Goal: Information Seeking & Learning: Understand process/instructions

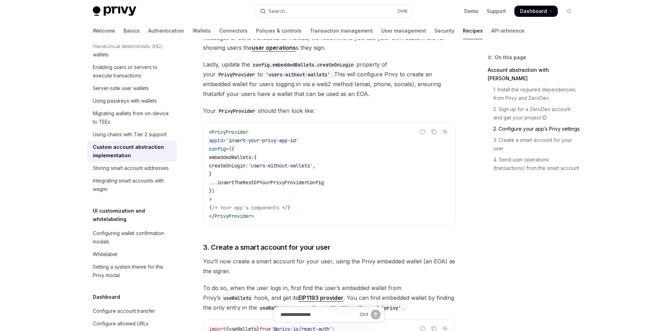
scroll to position [464, 0]
drag, startPoint x: 362, startPoint y: 170, endPoint x: 245, endPoint y: 168, distance: 117.0
click at [245, 168] on code "< PrivyProvider appId = 'insert-your-privy-app-id' config = { { embeddedWallets…" at bounding box center [329, 174] width 241 height 92
copy span "createOnLogin: 'users-without-wallets' ,"
click at [254, 161] on span "embeddedWallets:" at bounding box center [231, 157] width 45 height 6
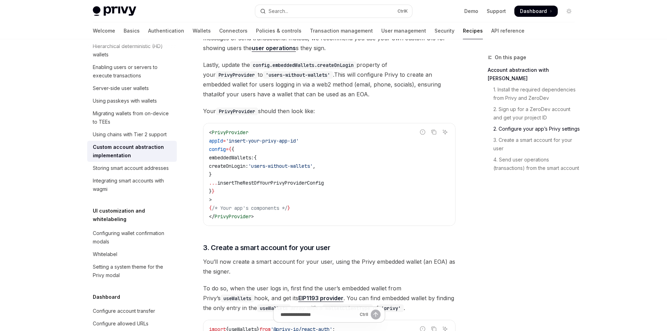
click at [254, 161] on span "embeddedWallets:" at bounding box center [231, 157] width 45 height 6
copy span "embeddedWallets"
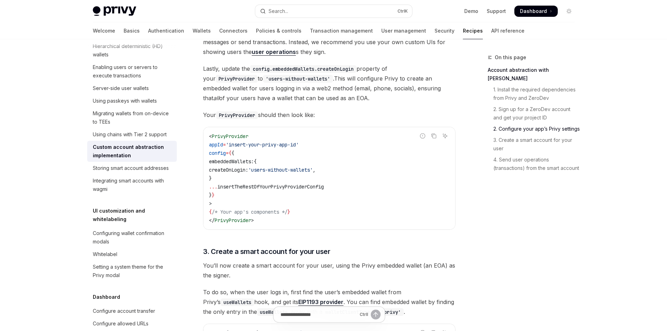
scroll to position [460, 0]
drag, startPoint x: 243, startPoint y: 178, endPoint x: 232, endPoint y: 166, distance: 16.6
click at [232, 166] on code "< PrivyProvider appId = 'insert-your-privy-app-id' config = { { embeddedWallets…" at bounding box center [329, 178] width 241 height 92
copy code "embeddedWallets: { createOnLogin: 'users-without-wallets' , }"
click at [148, 29] on link "Authentication" at bounding box center [166, 30] width 36 height 17
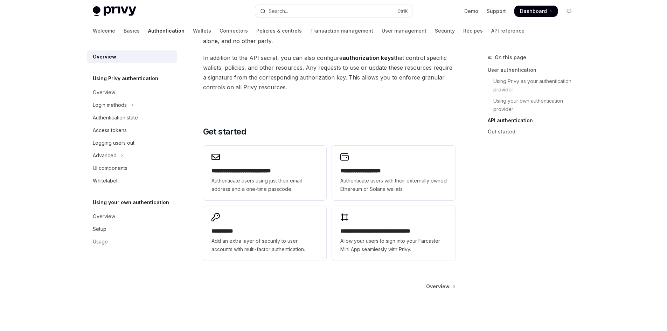
scroll to position [512, 0]
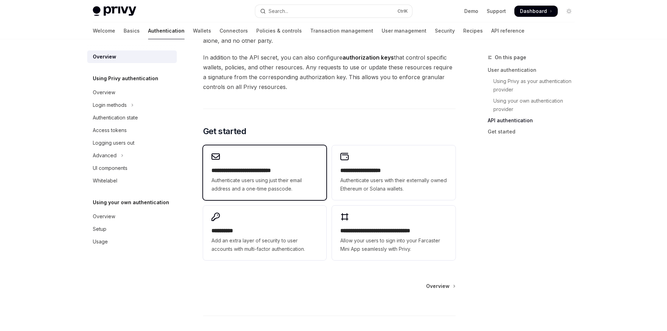
click at [267, 182] on span "Authenticate users using just their email address and a one-time passcode." at bounding box center [265, 184] width 106 height 17
type textarea "*"
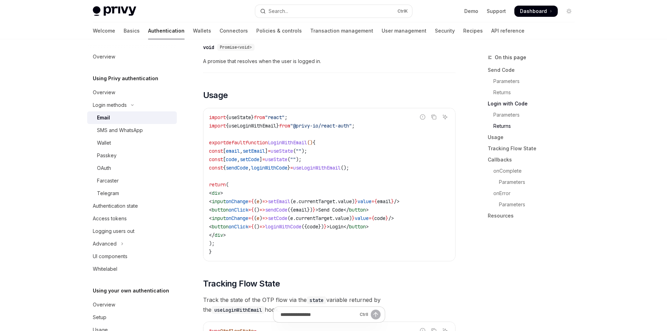
scroll to position [582, 0]
click at [432, 116] on icon "Copy the contents from the code block" at bounding box center [434, 116] width 6 height 6
click at [434, 117] on icon "Copy the contents from the code block" at bounding box center [434, 116] width 6 height 6
